Goal: Information Seeking & Learning: Learn about a topic

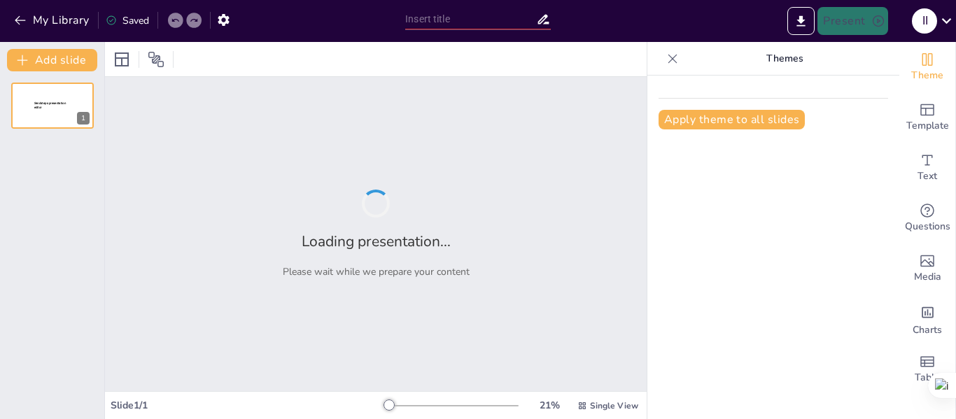
type input "Los Jaivas: Historia y legado musical"
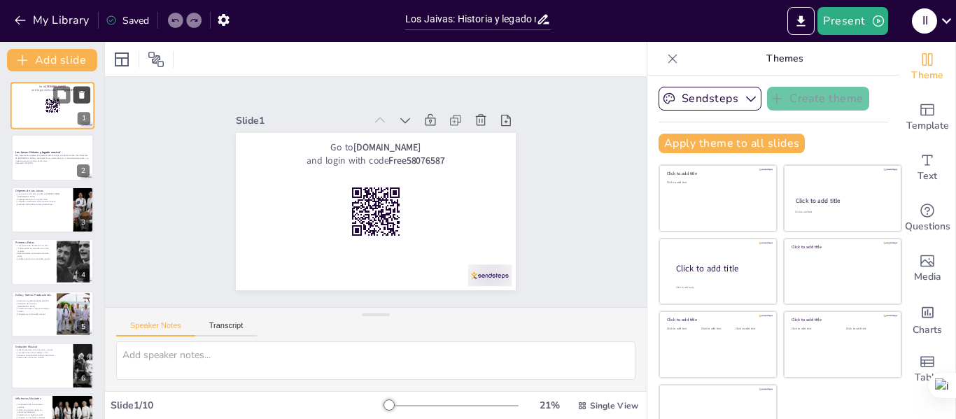
click at [81, 97] on icon at bounding box center [82, 95] width 6 height 8
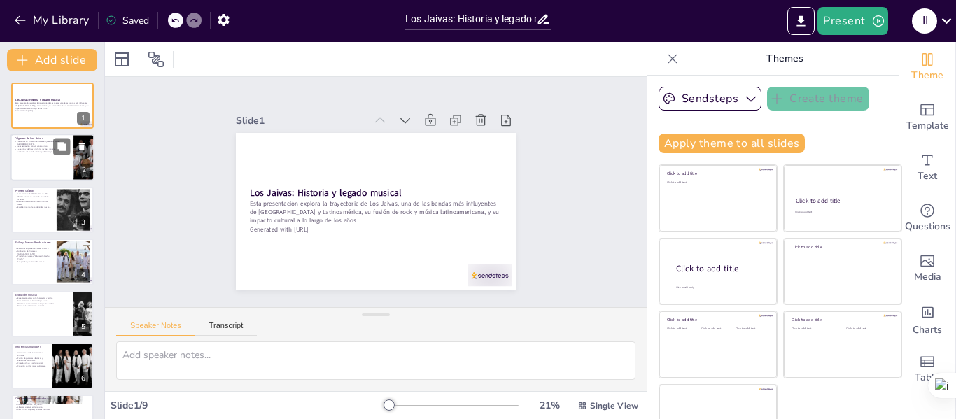
click at [28, 151] on div at bounding box center [53, 158] width 84 height 48
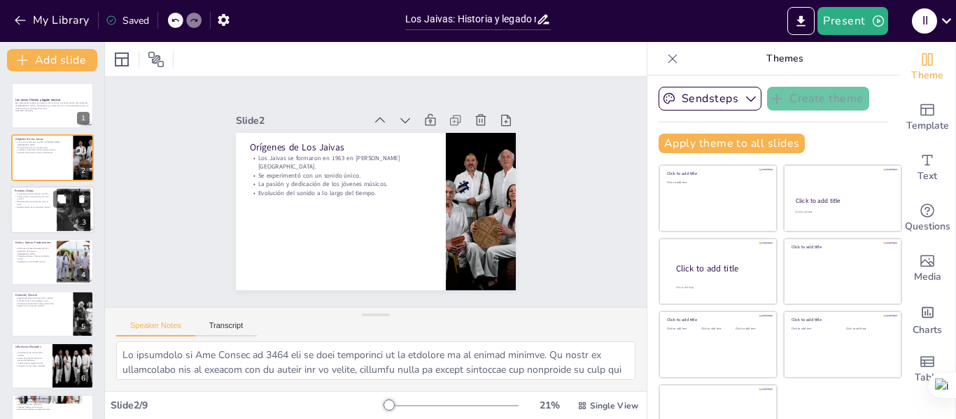
click at [36, 194] on p "Lanzamiento de "El Volantín" en 1971." at bounding box center [34, 194] width 38 height 3
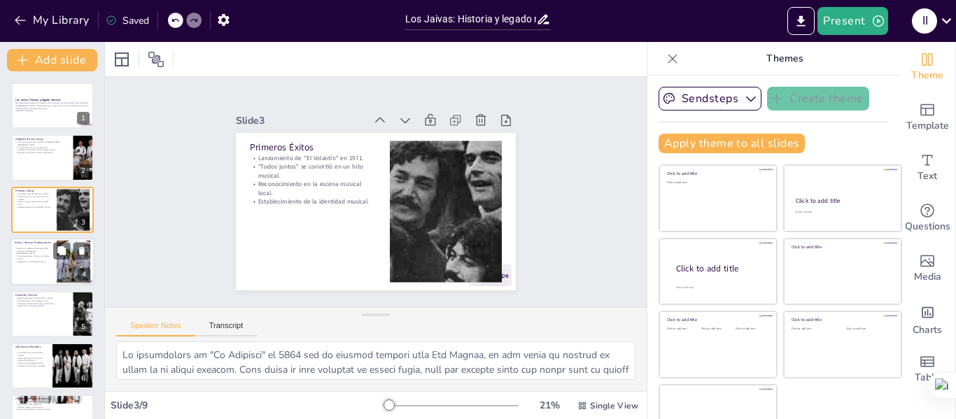
click at [39, 256] on p "Traslado a Europa y "Alturas de Machu Picchu"." at bounding box center [34, 258] width 38 height 5
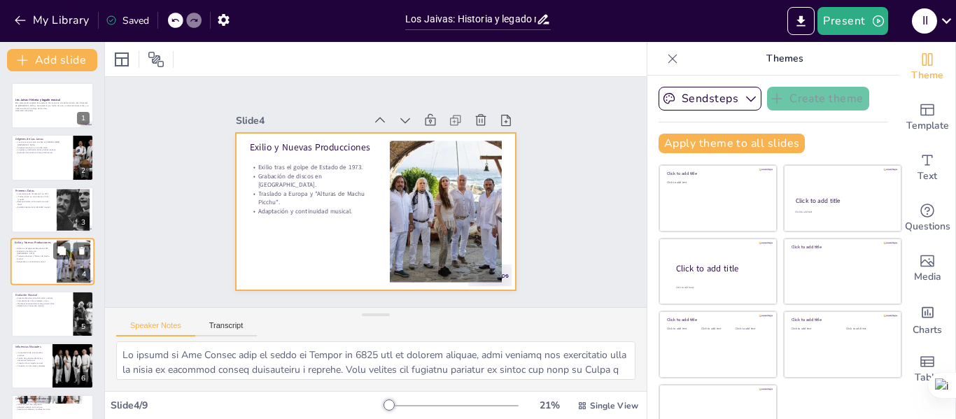
scroll to position [17, 0]
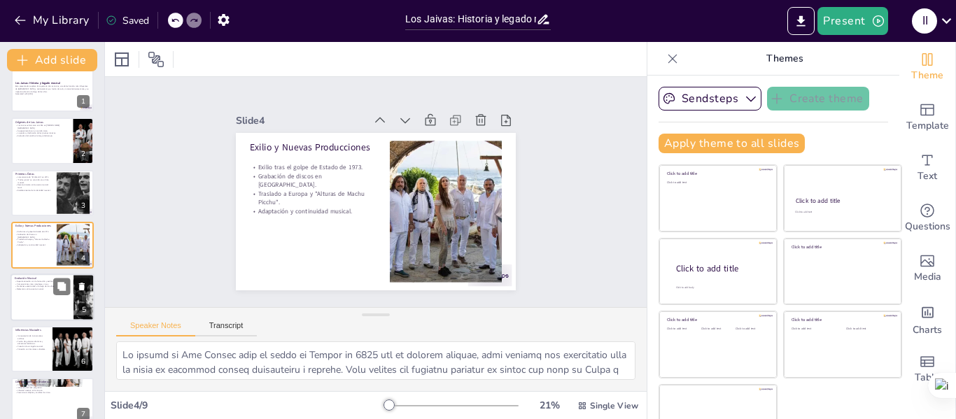
click at [43, 291] on div at bounding box center [53, 298] width 84 height 48
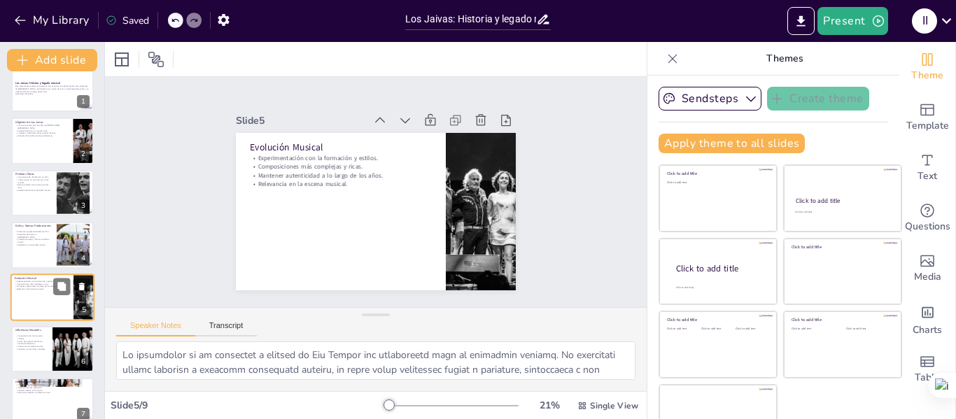
scroll to position [69, 0]
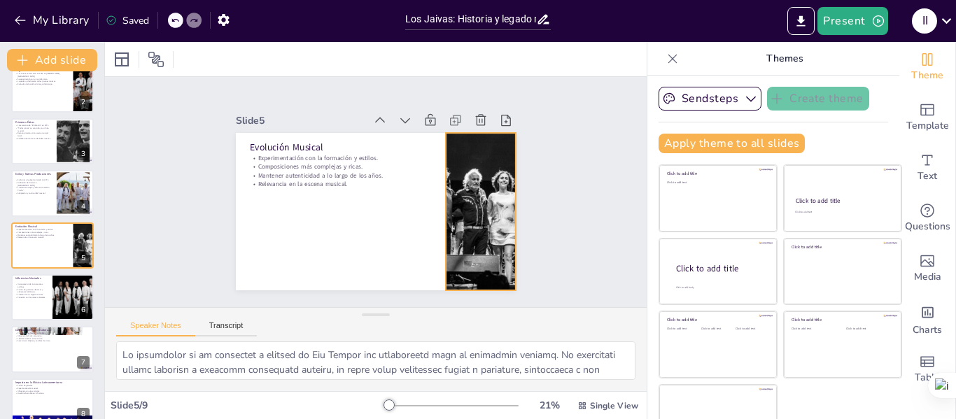
click at [473, 271] on div at bounding box center [481, 212] width 254 height 158
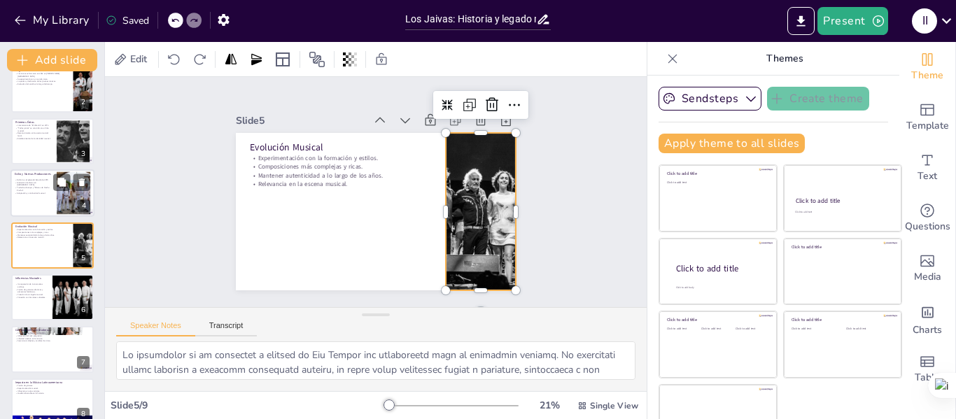
click at [47, 193] on div "Exilio tras el golpe de Estado de 1973. Grabación de discos en [GEOGRAPHIC_DATA…" at bounding box center [34, 186] width 38 height 15
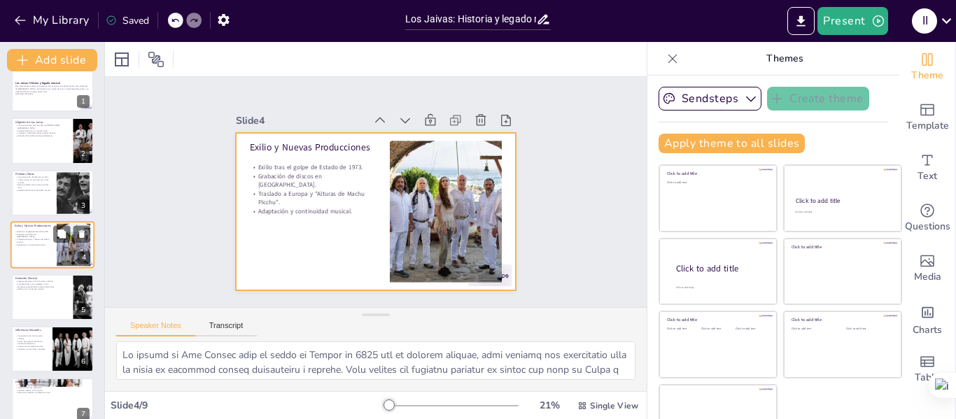
click at [47, 256] on div at bounding box center [53, 245] width 84 height 48
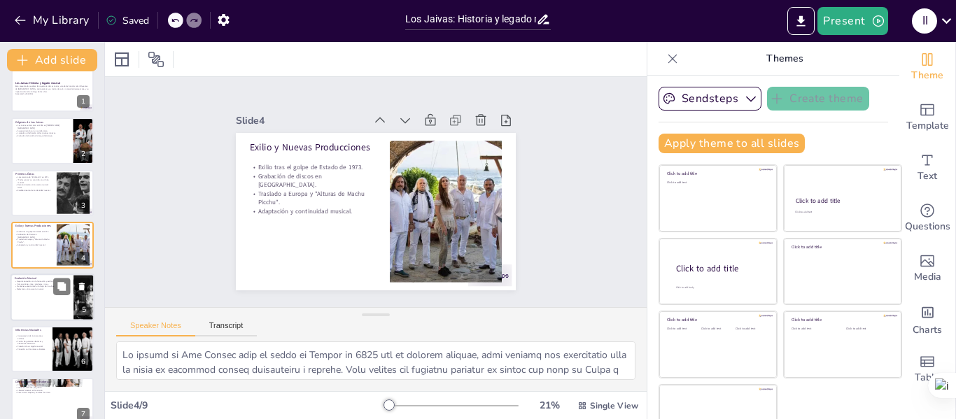
click at [49, 286] on p "Mantener autenticidad a lo largo de los años." at bounding box center [42, 286] width 55 height 3
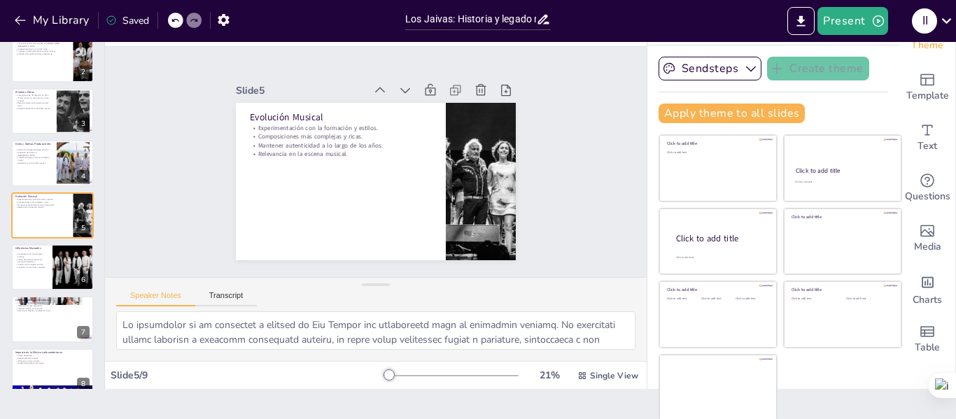
scroll to position [32, 0]
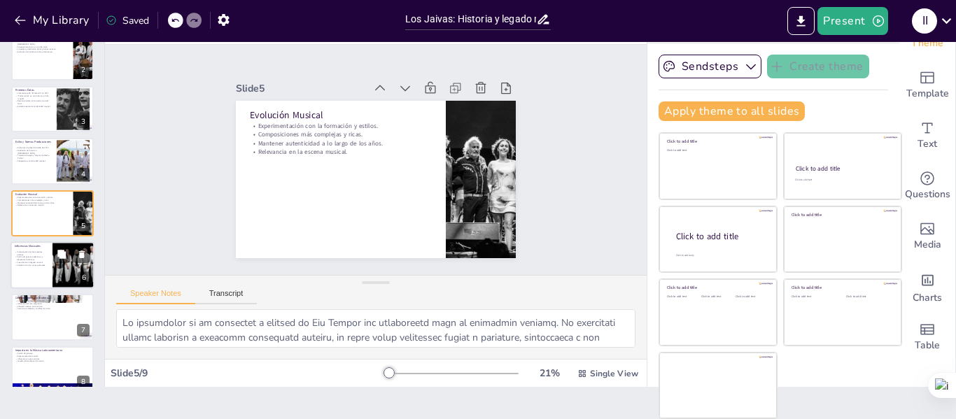
click at [50, 263] on div at bounding box center [53, 266] width 84 height 48
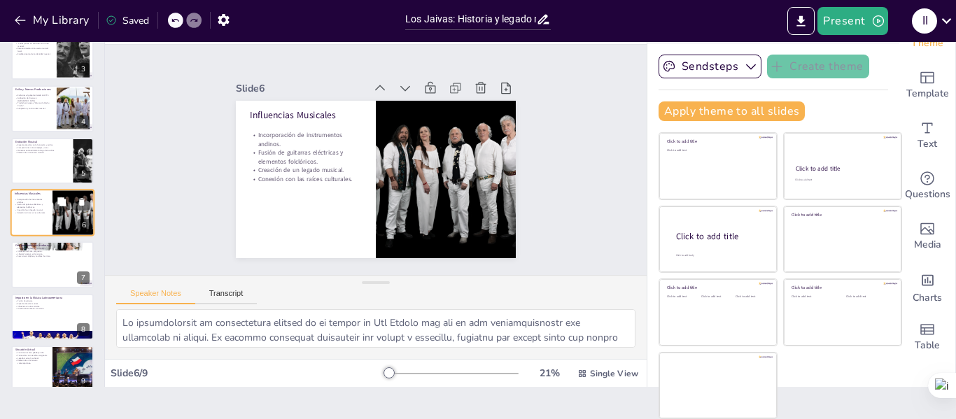
scroll to position [137, 0]
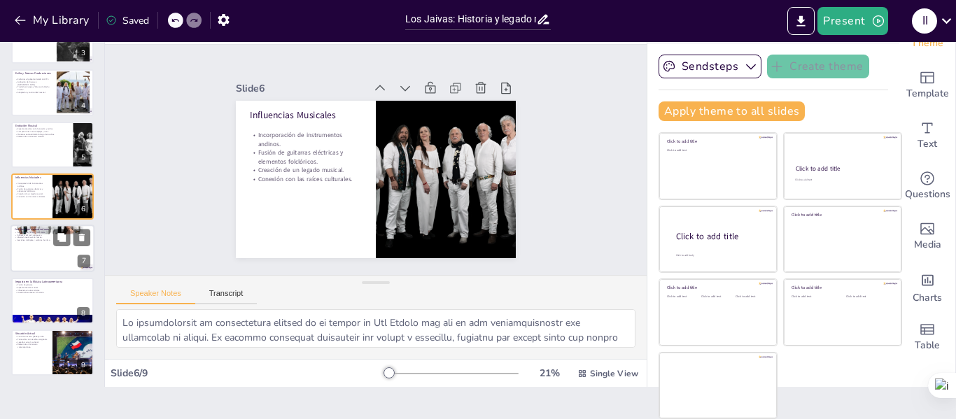
click at [41, 263] on div at bounding box center [53, 249] width 84 height 48
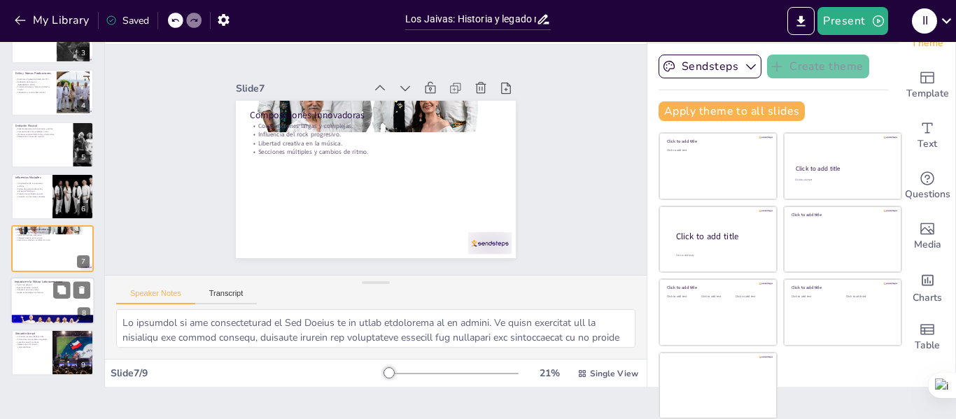
click at [46, 302] on div at bounding box center [53, 301] width 84 height 48
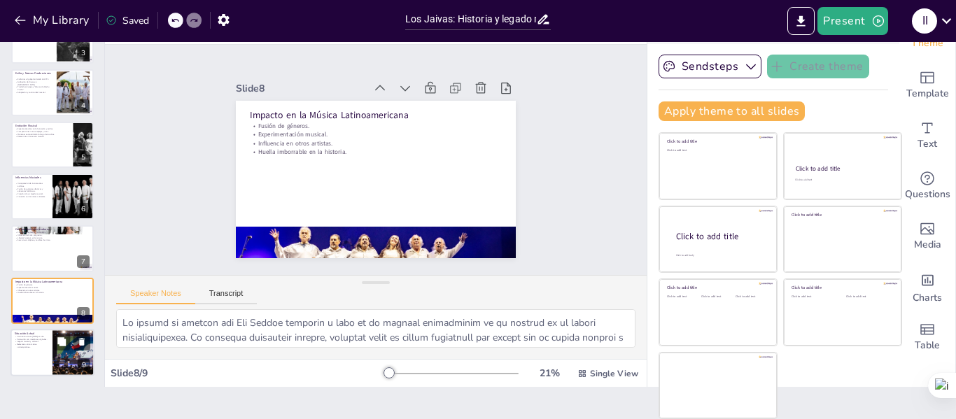
click at [29, 347] on p "Relevancia en la música contemporánea." at bounding box center [32, 345] width 34 height 5
type textarea "La actualidad de Los Jaivas es un reflejo de su longevidad y relevancia en la m…"
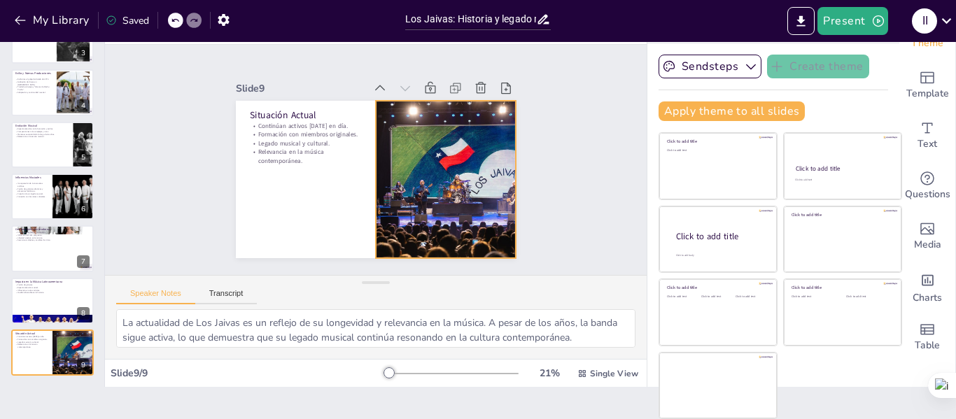
scroll to position [0, 0]
